Goal: Information Seeking & Learning: Learn about a topic

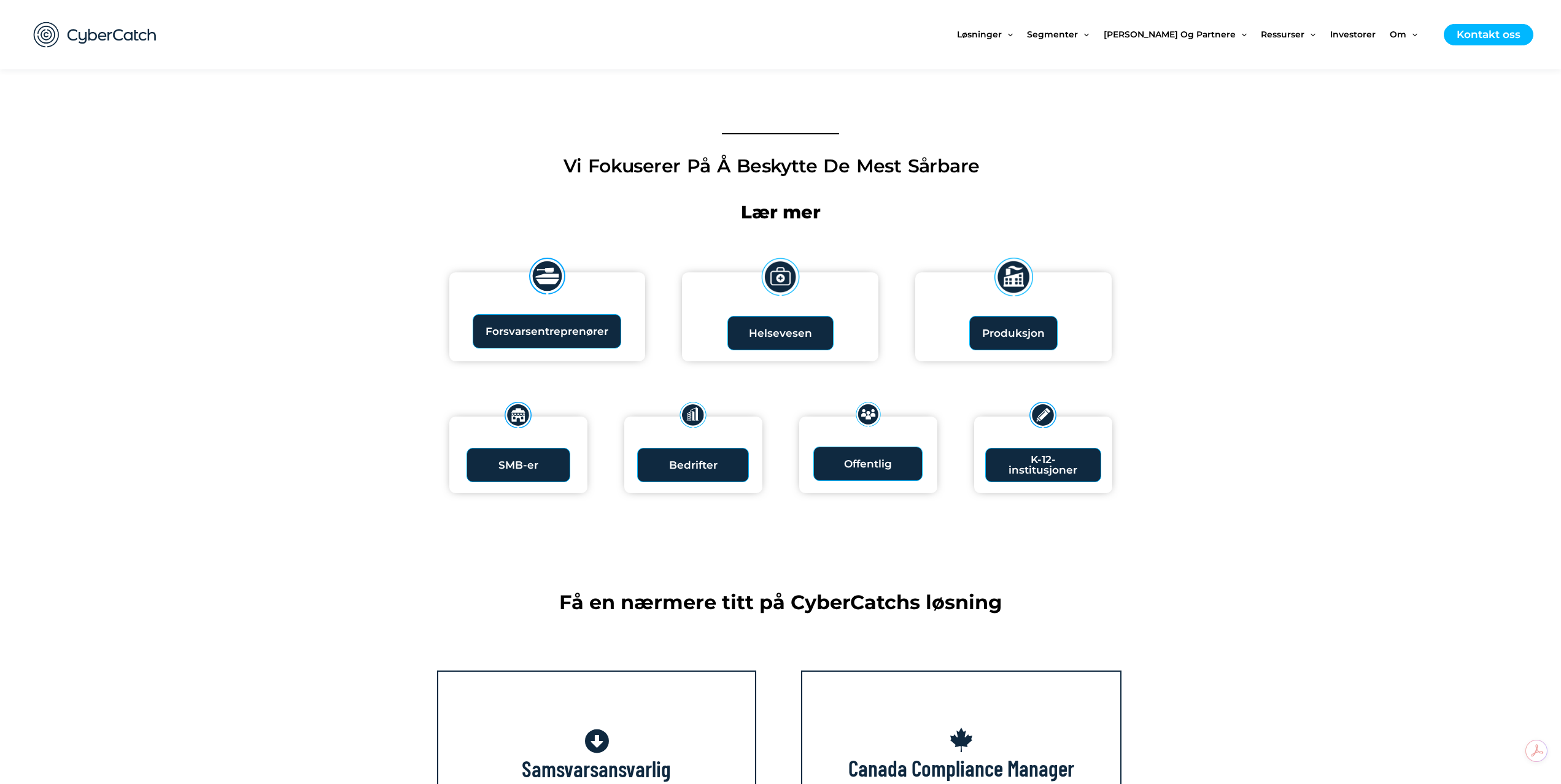
scroll to position [1289, 0]
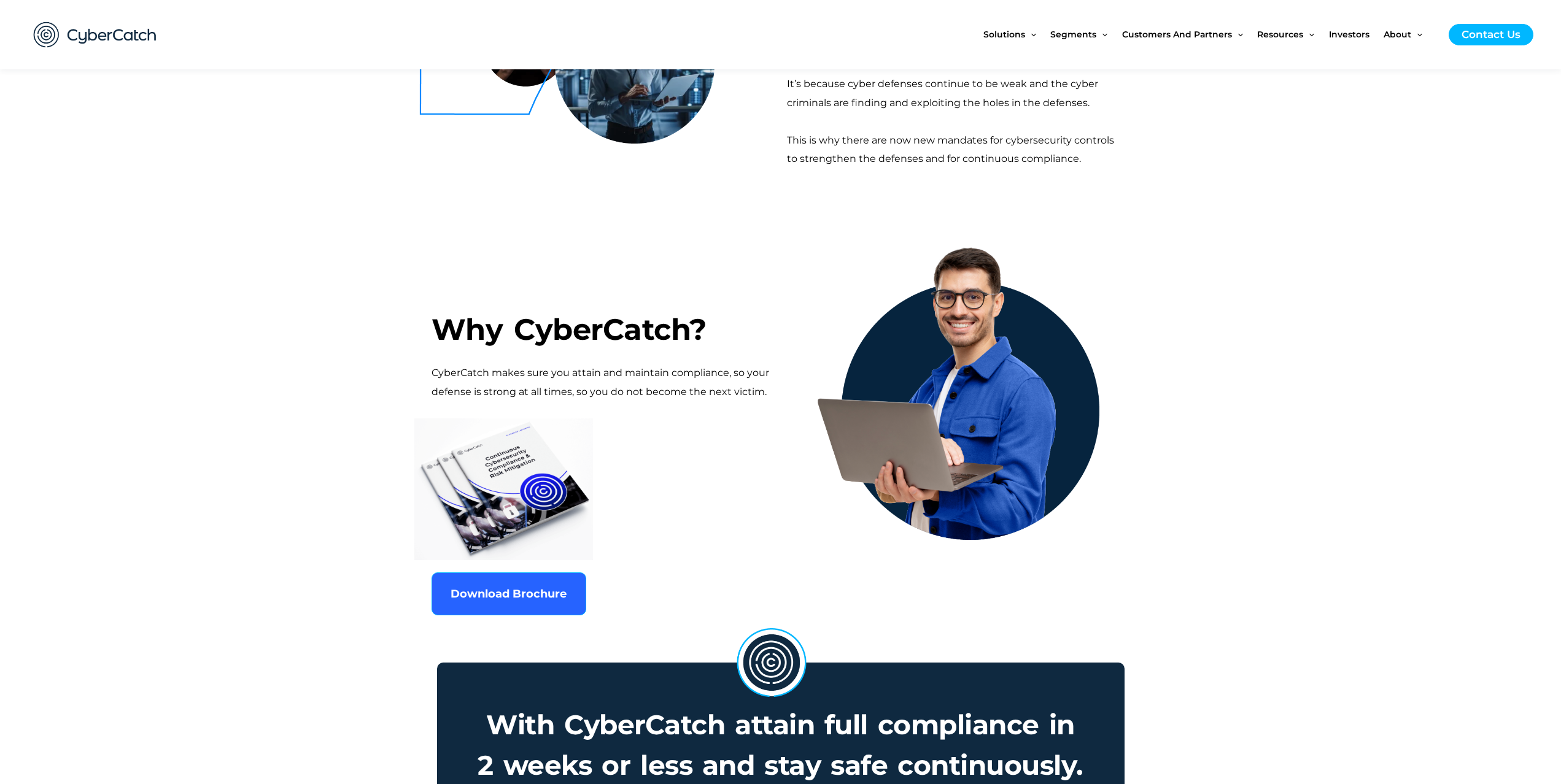
scroll to position [491, 0]
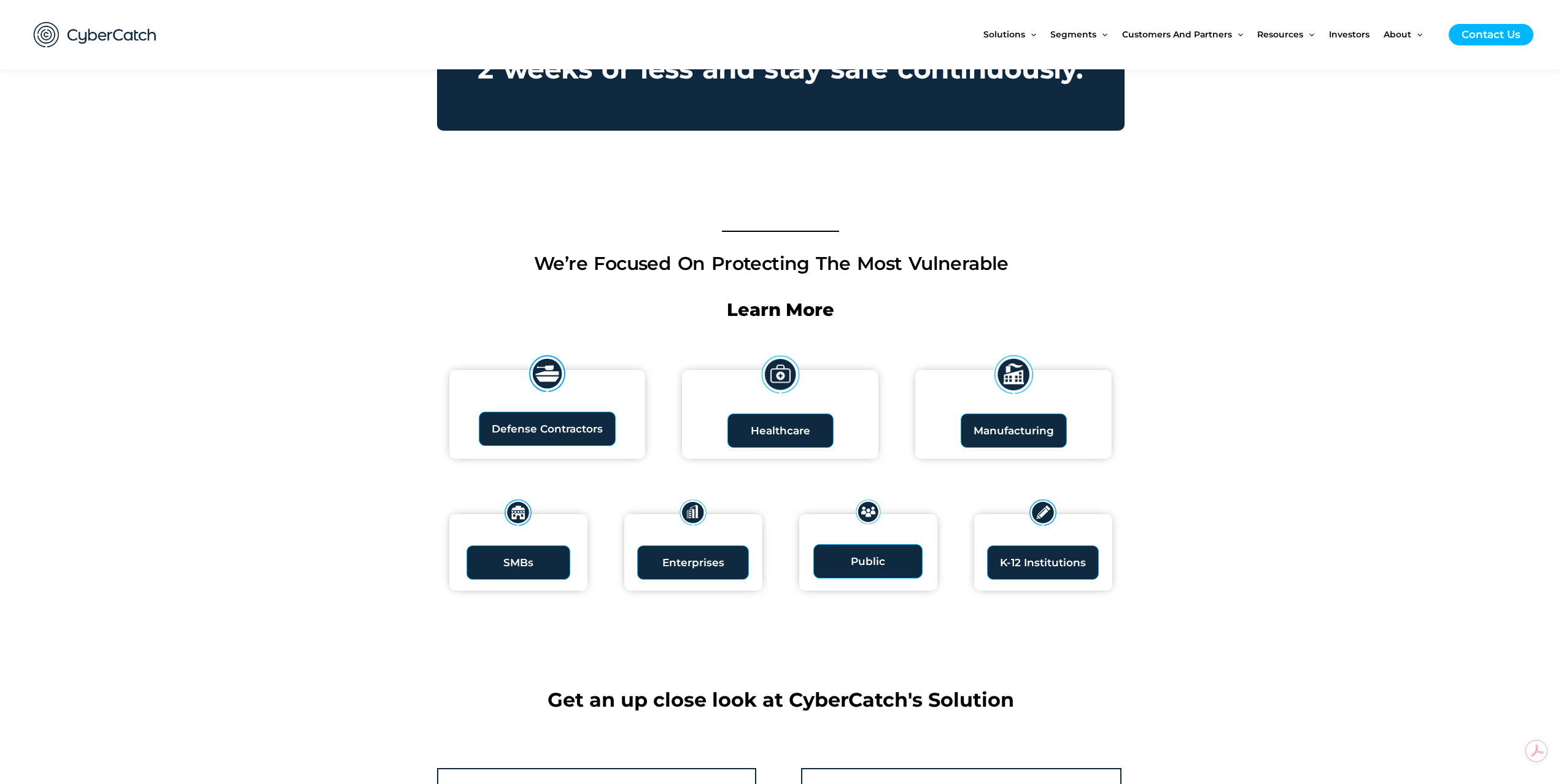
scroll to position [1166, 0]
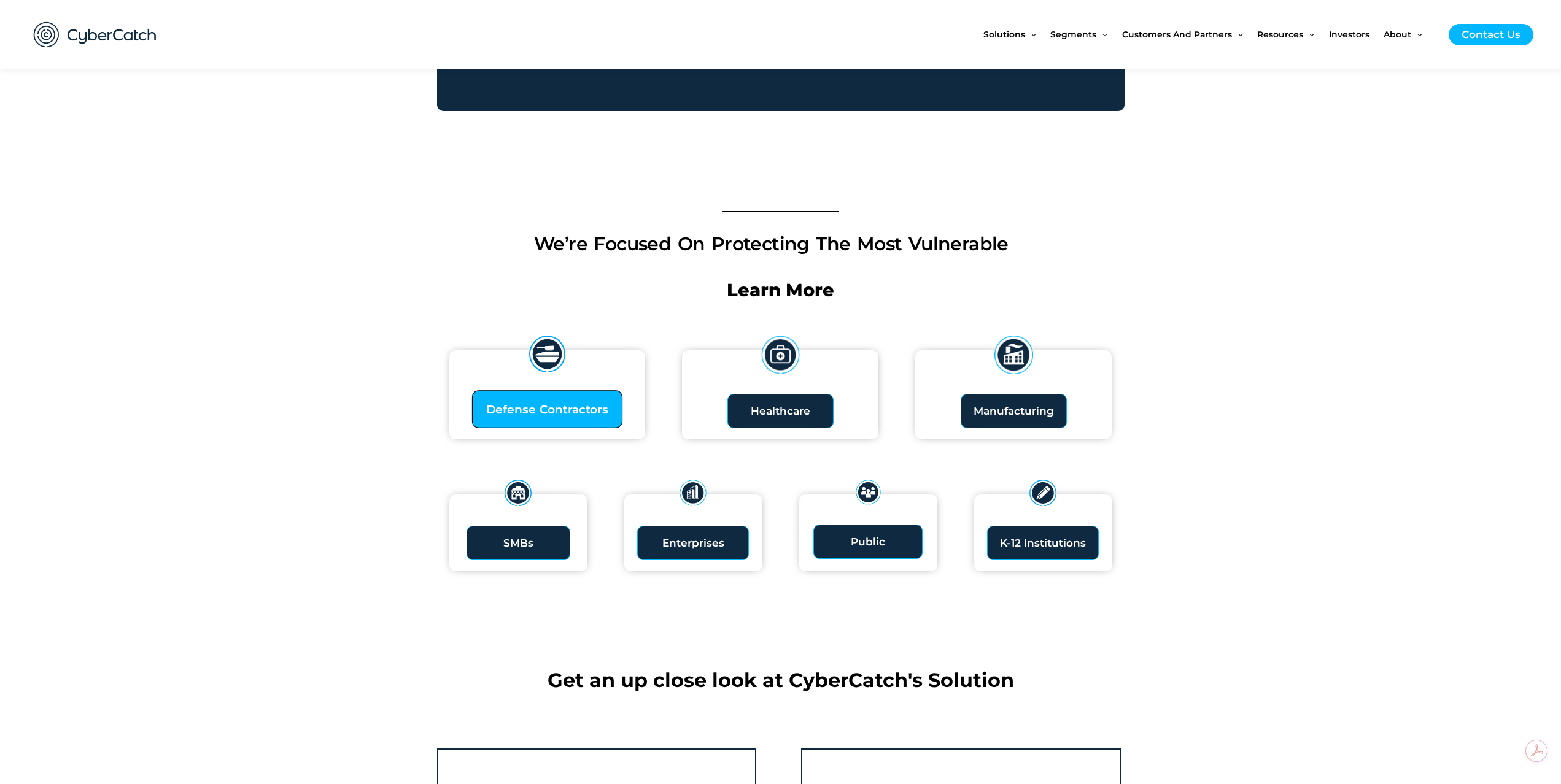
click at [608, 399] on link "Defense Contractors" at bounding box center [547, 409] width 150 height 38
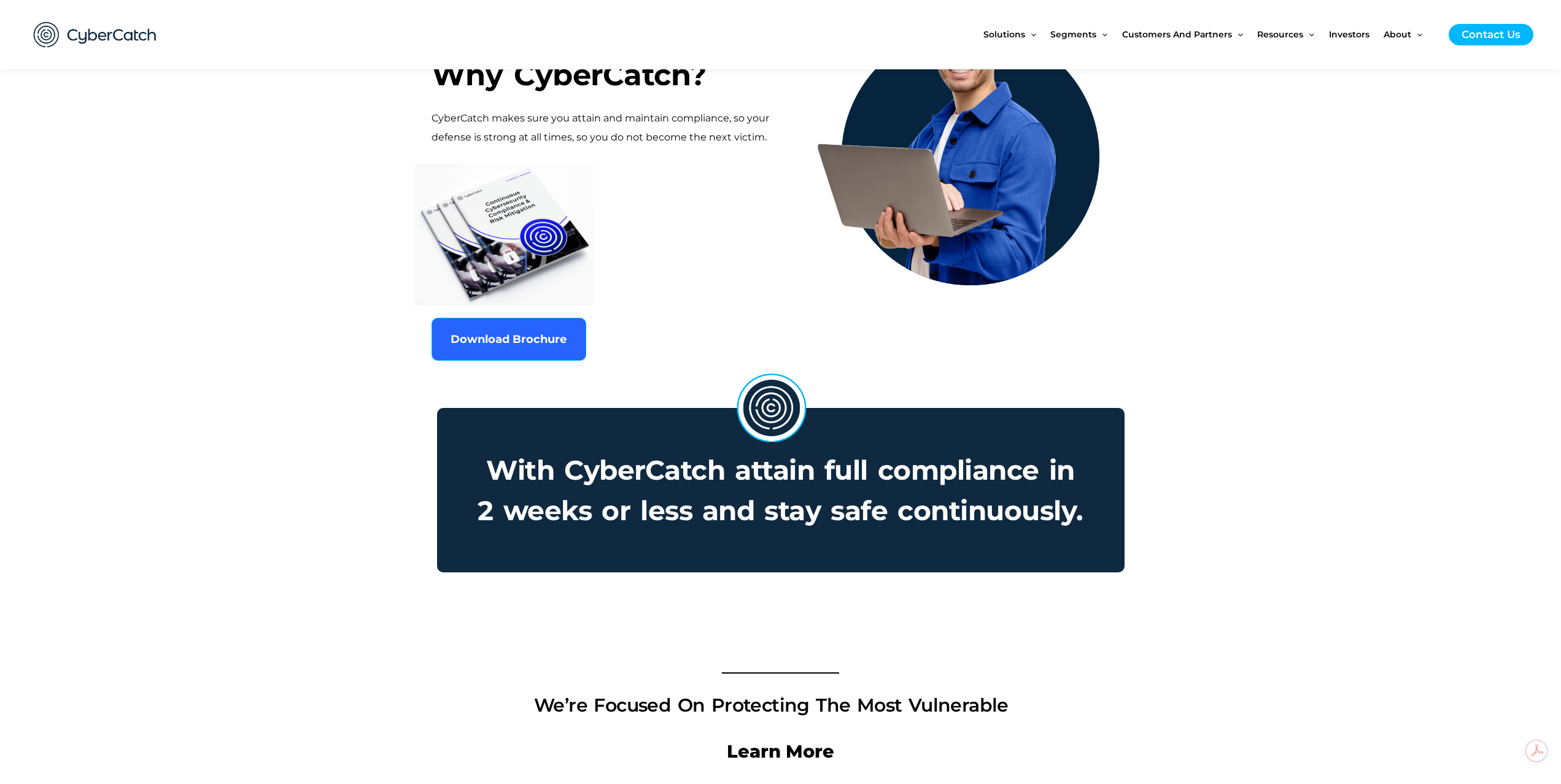
scroll to position [0, 0]
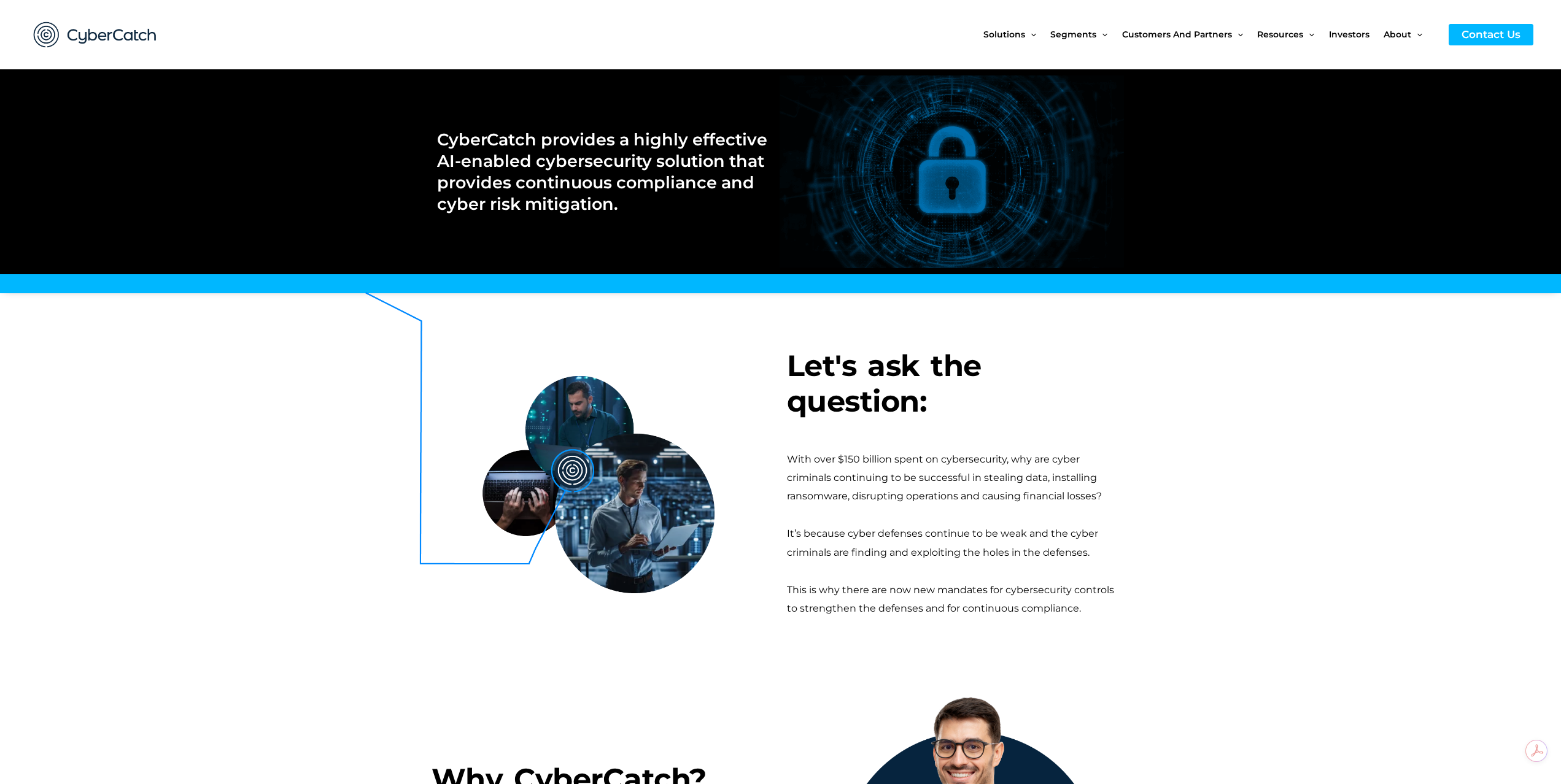
drag, startPoint x: 199, startPoint y: 32, endPoint x: 164, endPoint y: 25, distance: 35.7
click at [111, 27] on div at bounding box center [298, 34] width 553 height 69
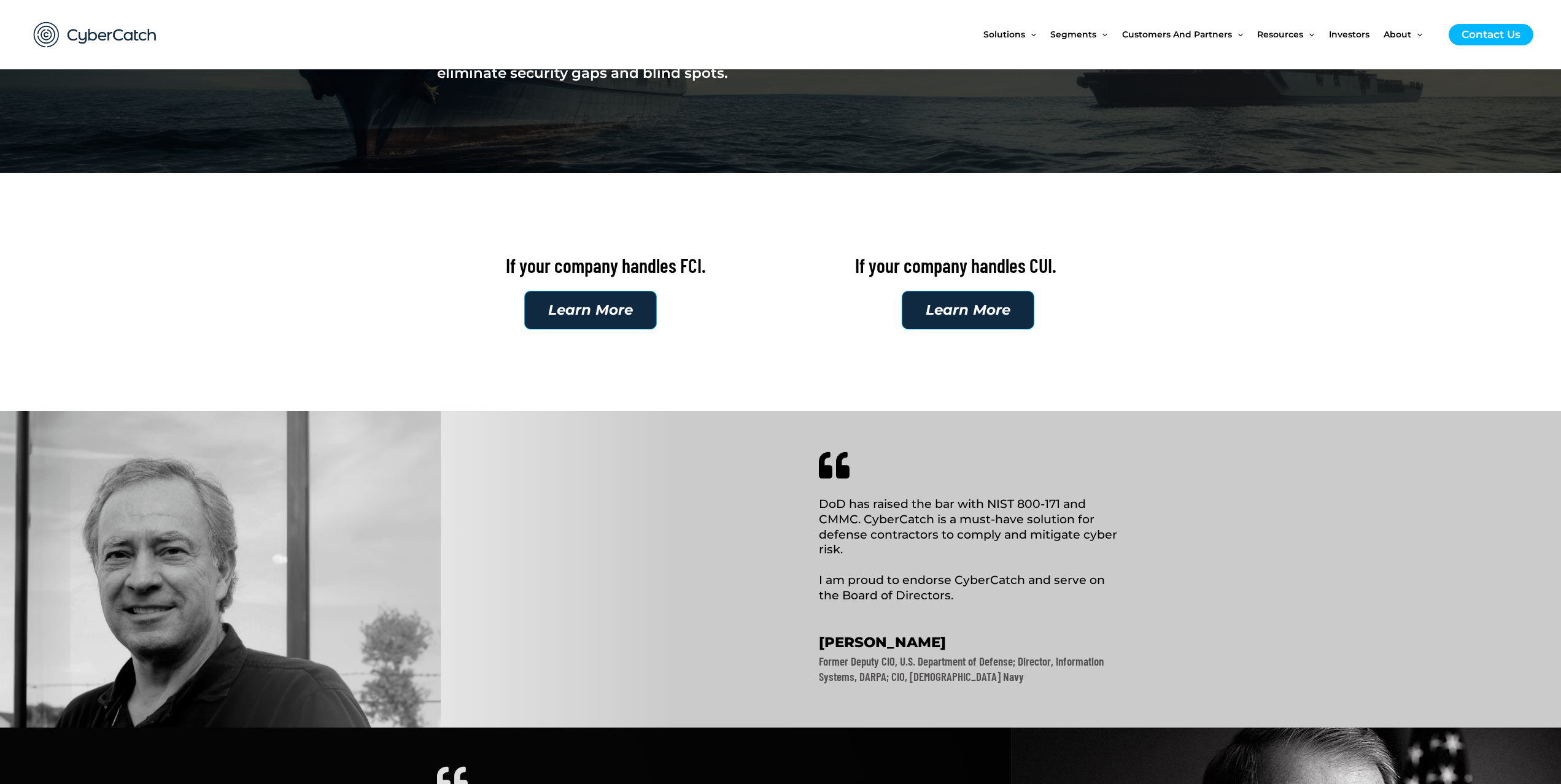
scroll to position [246, 0]
